Goal: Navigation & Orientation: Find specific page/section

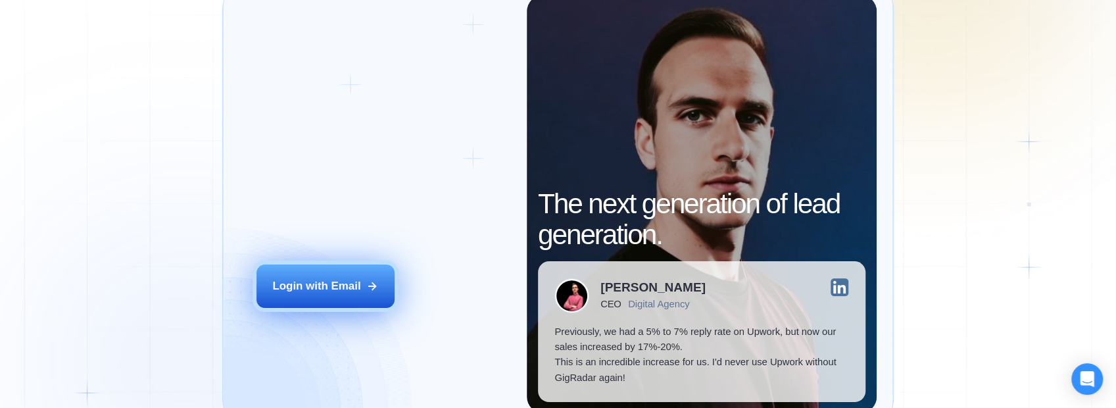
click at [338, 291] on div "Login with Email" at bounding box center [316, 285] width 88 height 15
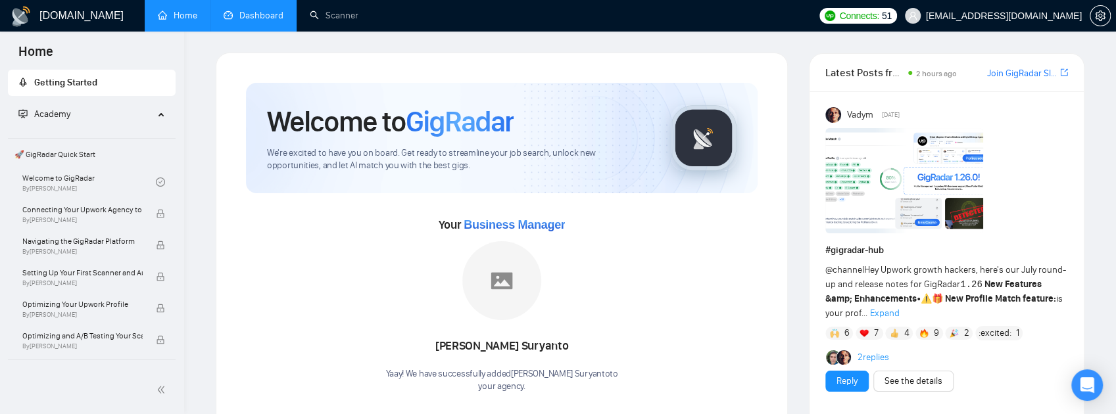
click at [262, 16] on link "Dashboard" at bounding box center [254, 15] width 60 height 11
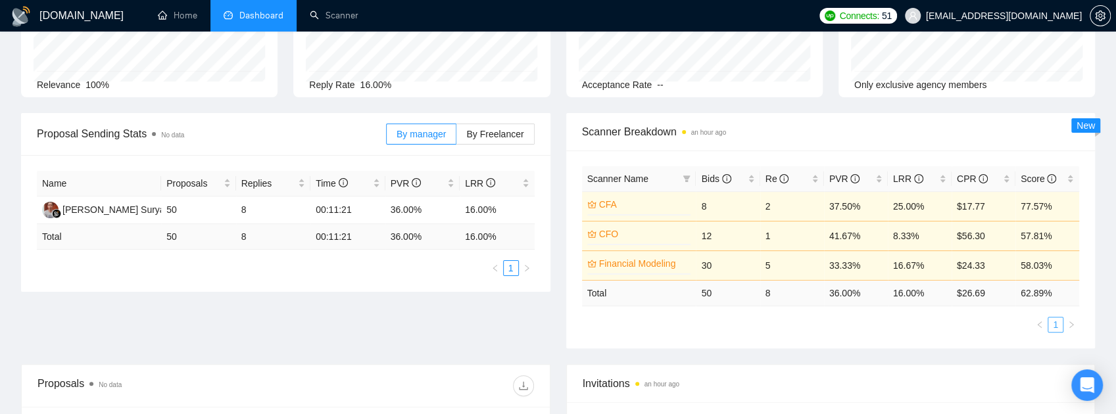
scroll to position [132, 0]
